Goal: Information Seeking & Learning: Learn about a topic

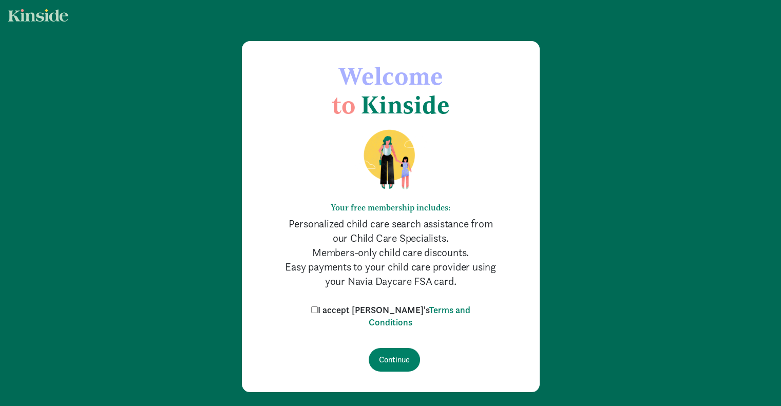
click at [318, 308] on input "I accept [PERSON_NAME]'s Terms and Conditions" at bounding box center [314, 309] width 7 height 7
checkbox input "true"
click at [398, 356] on input "Continue" at bounding box center [393, 360] width 51 height 24
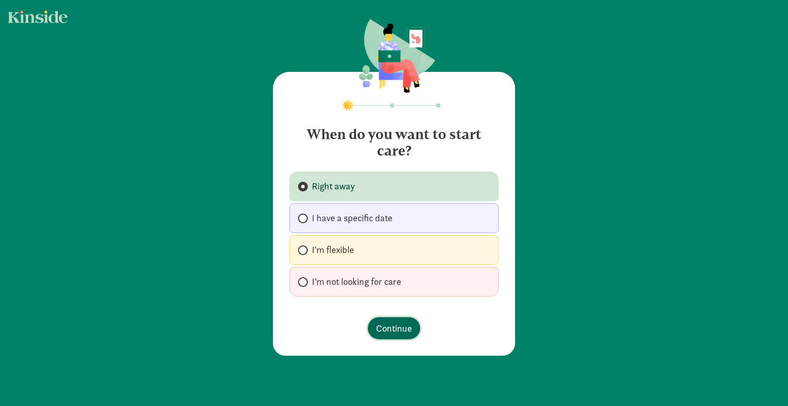
click at [386, 321] on span "Continue" at bounding box center [394, 328] width 36 height 14
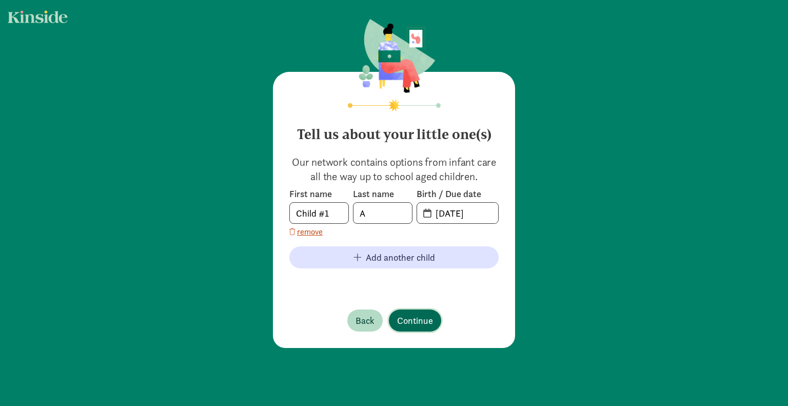
click at [410, 324] on span "Continue" at bounding box center [415, 321] width 36 height 14
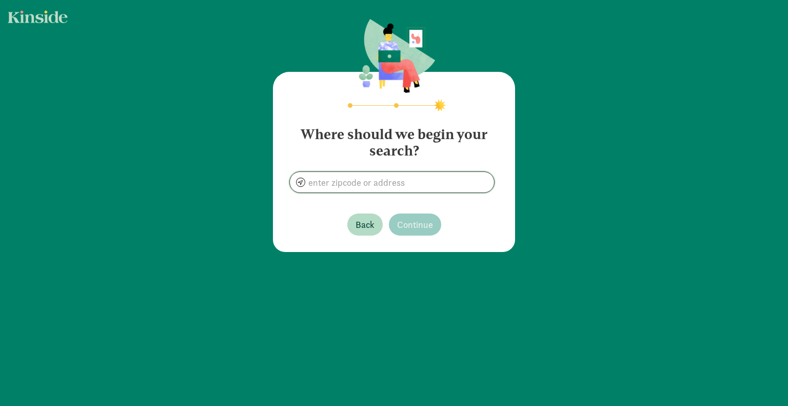
click at [362, 186] on input at bounding box center [392, 182] width 204 height 21
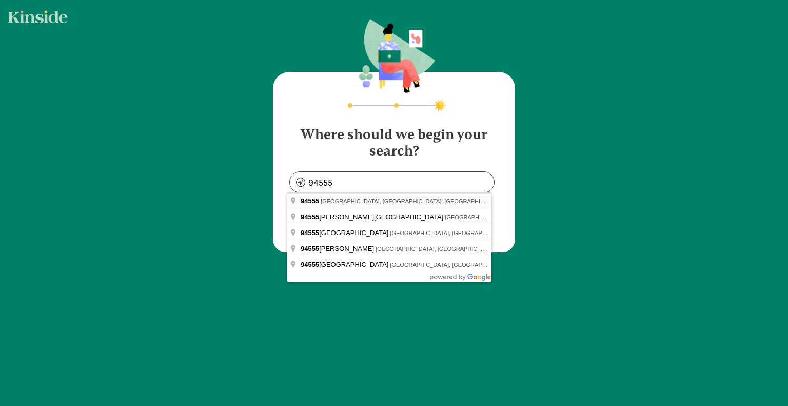
type input "[GEOGRAPHIC_DATA], [GEOGRAPHIC_DATA]"
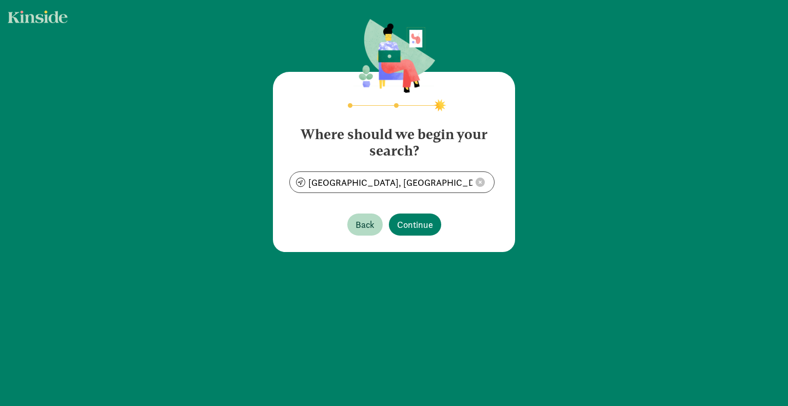
click at [353, 201] on div "Where should we begin your search? [GEOGRAPHIC_DATA], [GEOGRAPHIC_DATA] Back Co…" at bounding box center [394, 162] width 242 height 180
click at [412, 222] on span "Continue" at bounding box center [415, 225] width 36 height 14
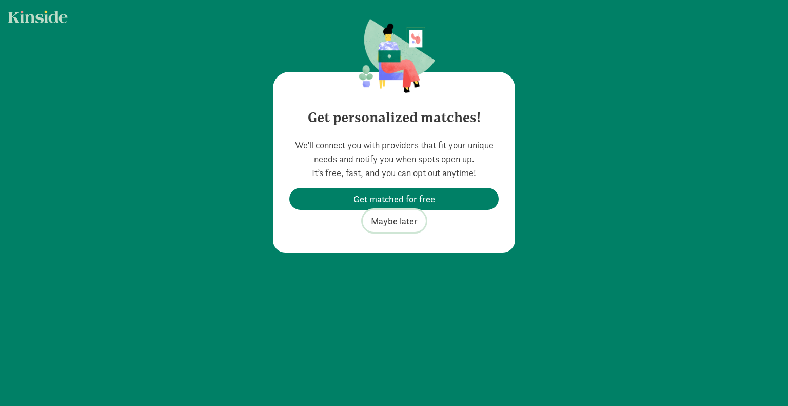
click at [400, 222] on span "Maybe later" at bounding box center [394, 221] width 47 height 14
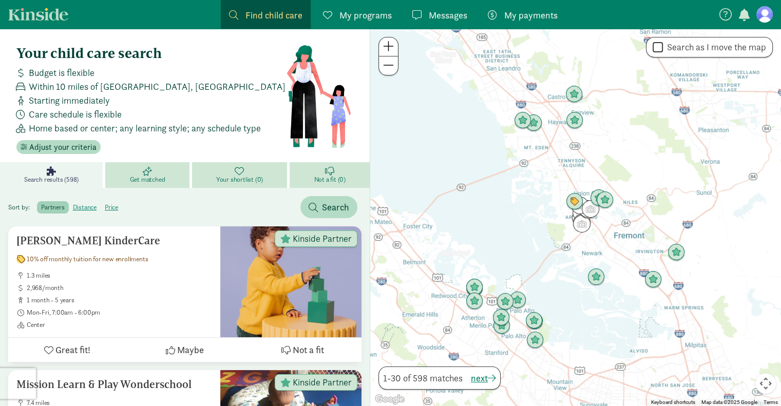
click at [715, 46] on label "Search as I move the map" at bounding box center [714, 47] width 103 height 12
click at [663, 46] on input "Search as I move the map" at bounding box center [657, 48] width 10 height 14
checkbox input "true"
click at [279, 15] on span "Find child care" at bounding box center [273, 15] width 57 height 14
click at [232, 12] on span at bounding box center [233, 14] width 9 height 9
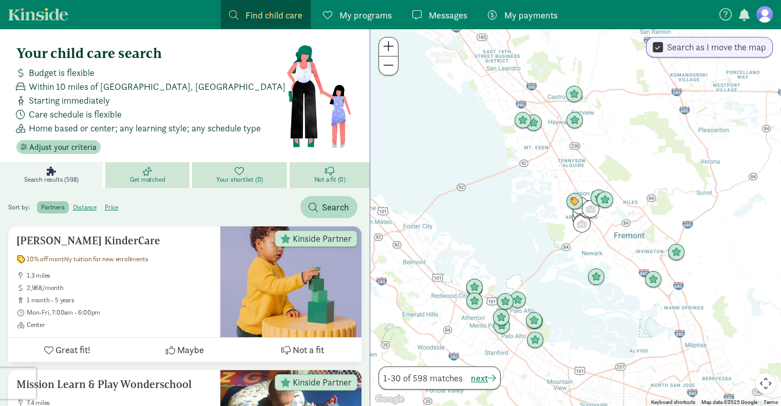
click at [232, 12] on span at bounding box center [233, 14] width 9 height 9
click at [317, 209] on span "button" at bounding box center [312, 207] width 9 height 9
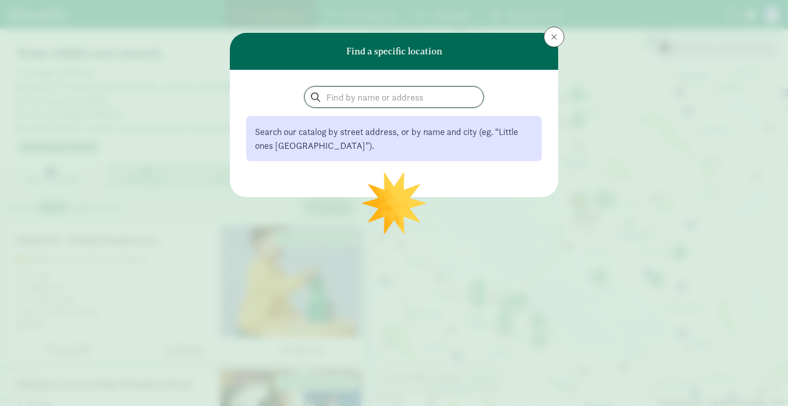
click at [365, 94] on input "search" at bounding box center [394, 97] width 179 height 21
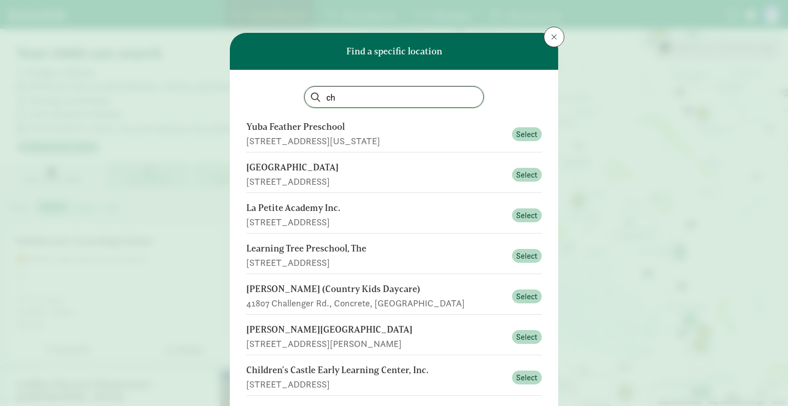
type input "c"
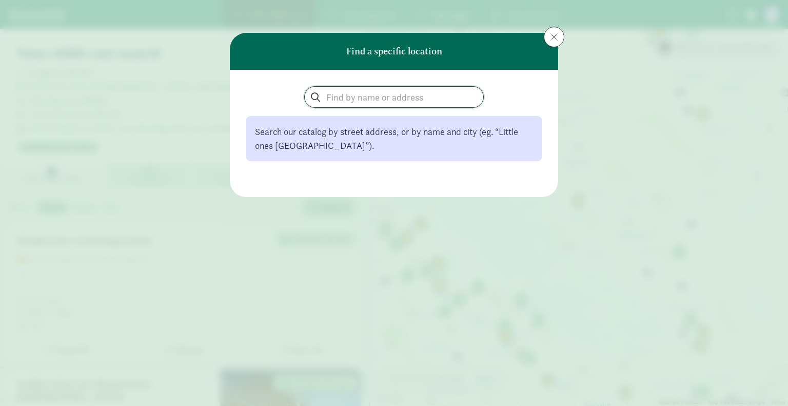
click at [382, 98] on input "search" at bounding box center [394, 97] width 179 height 21
click at [553, 36] on span at bounding box center [554, 37] width 6 height 8
